Goal: Information Seeking & Learning: Learn about a topic

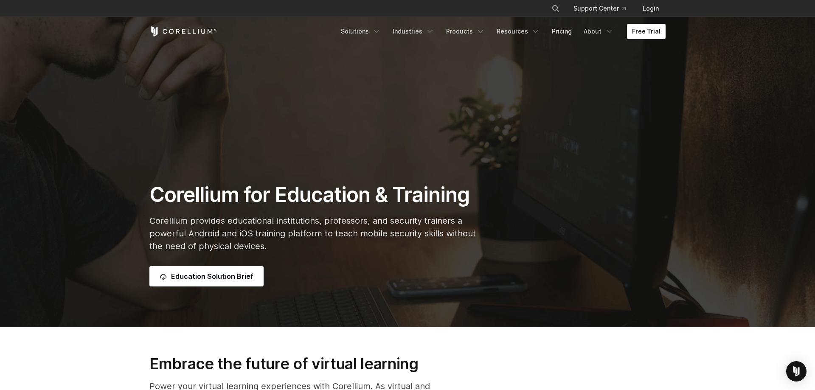
scroll to position [43, 0]
click at [237, 281] on link "Education Solution Brief" at bounding box center [206, 276] width 114 height 20
click at [434, 31] on icon "Navigation Menu" at bounding box center [430, 31] width 8 height 8
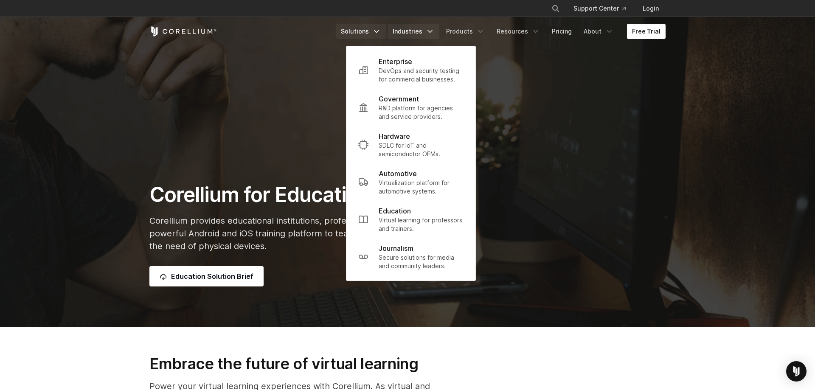
click at [373, 32] on link "Solutions" at bounding box center [361, 31] width 50 height 15
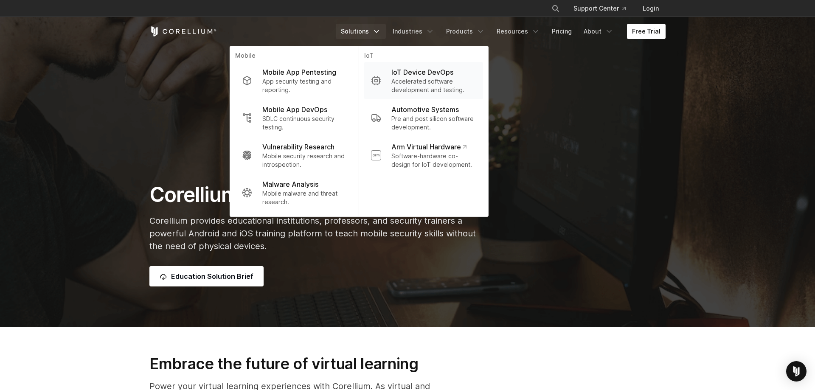
click at [403, 76] on p "IoT Device DevOps" at bounding box center [422, 72] width 62 height 10
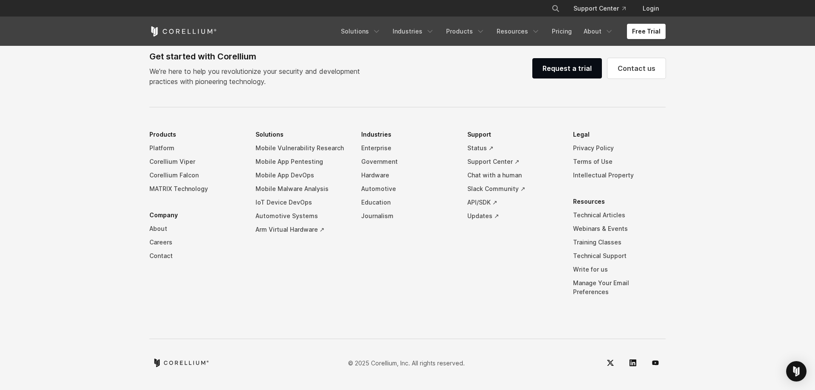
scroll to position [2173, 0]
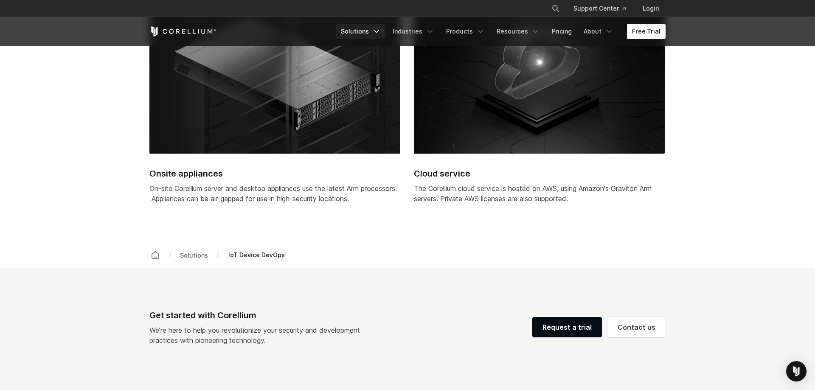
click at [377, 25] on link "Solutions" at bounding box center [361, 31] width 50 height 15
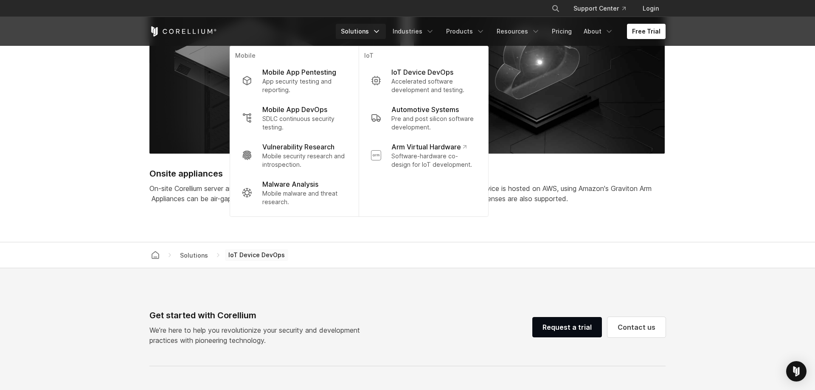
click at [377, 25] on link "Solutions" at bounding box center [361, 31] width 50 height 15
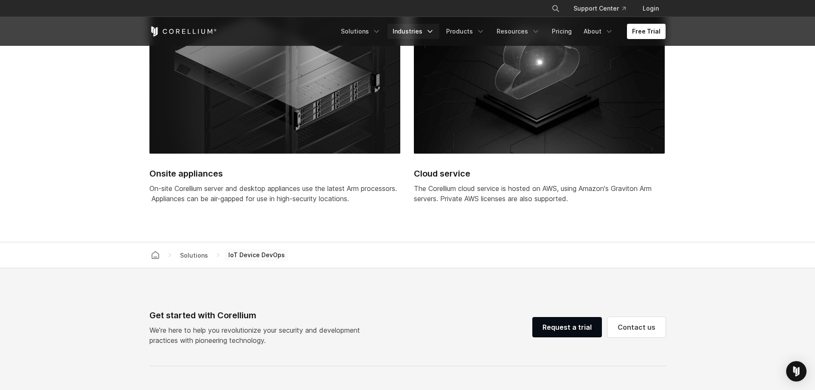
click at [426, 28] on link "Industries" at bounding box center [413, 31] width 52 height 15
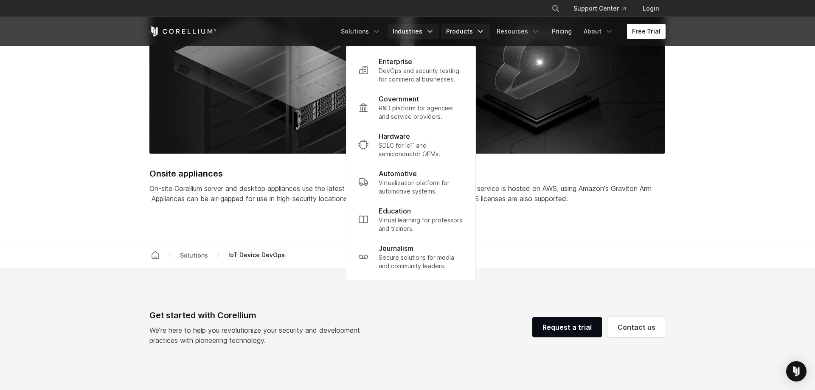
click at [454, 29] on link "Products" at bounding box center [465, 31] width 49 height 15
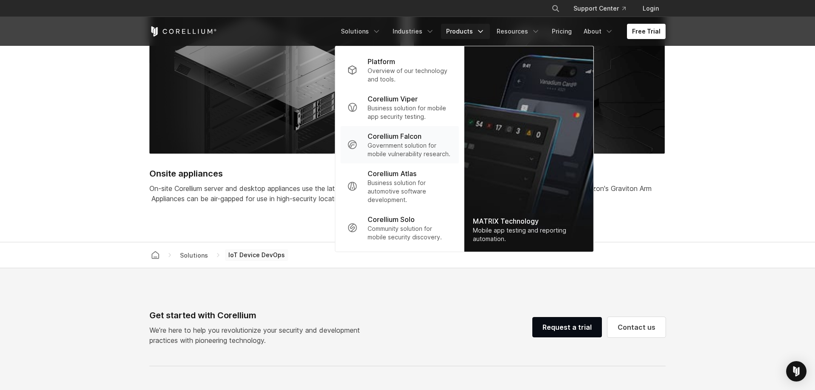
click at [429, 145] on p "Government solution for mobile vulnerability research." at bounding box center [409, 149] width 84 height 17
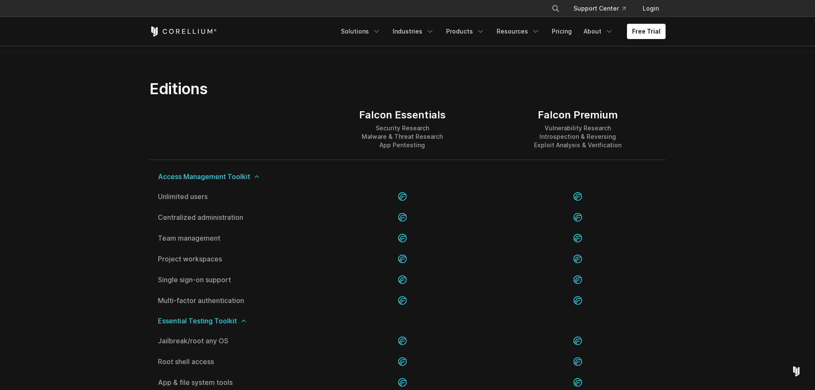
scroll to position [822, 0]
